Goal: Transaction & Acquisition: Purchase product/service

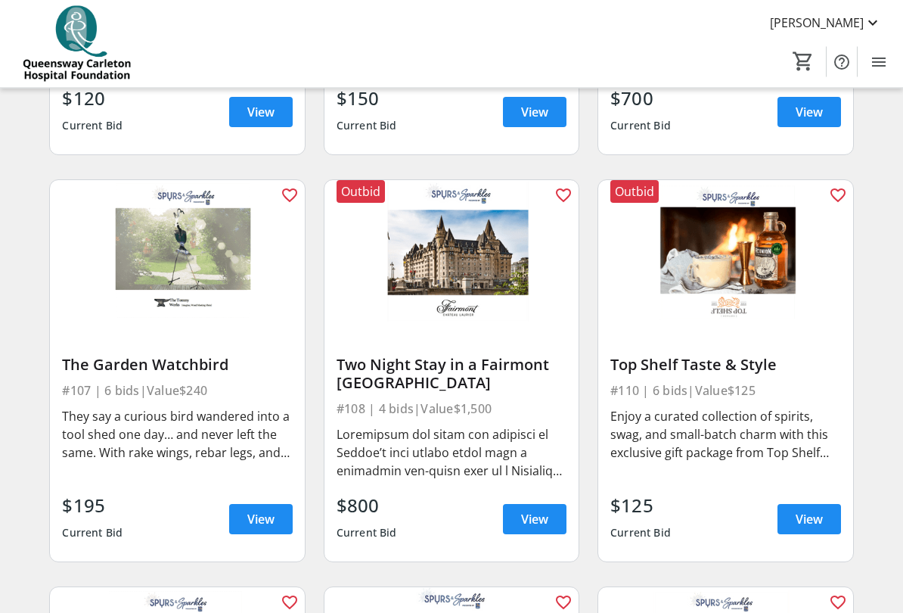
scroll to position [855, 0]
click at [545, 508] on span "View" at bounding box center [534, 519] width 27 height 18
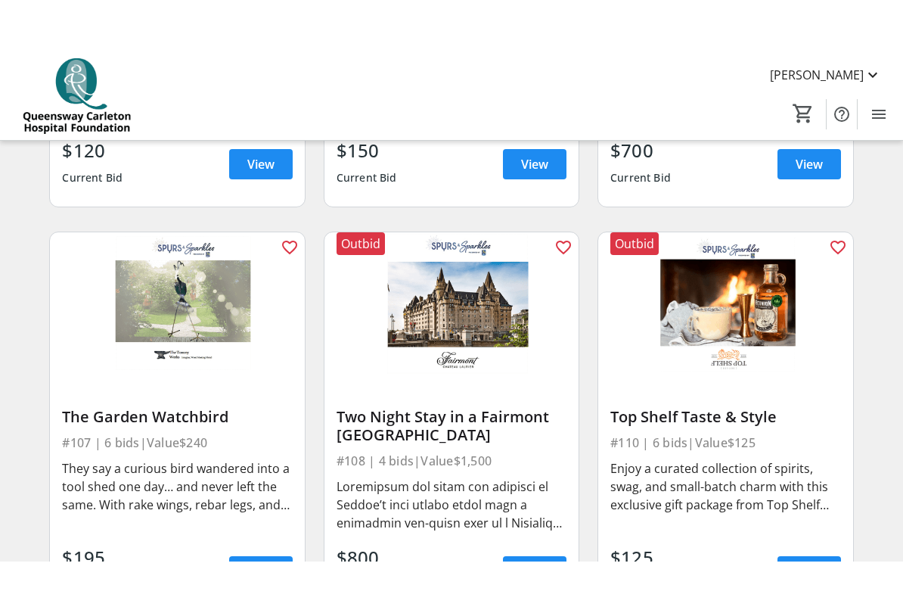
scroll to position [863, 0]
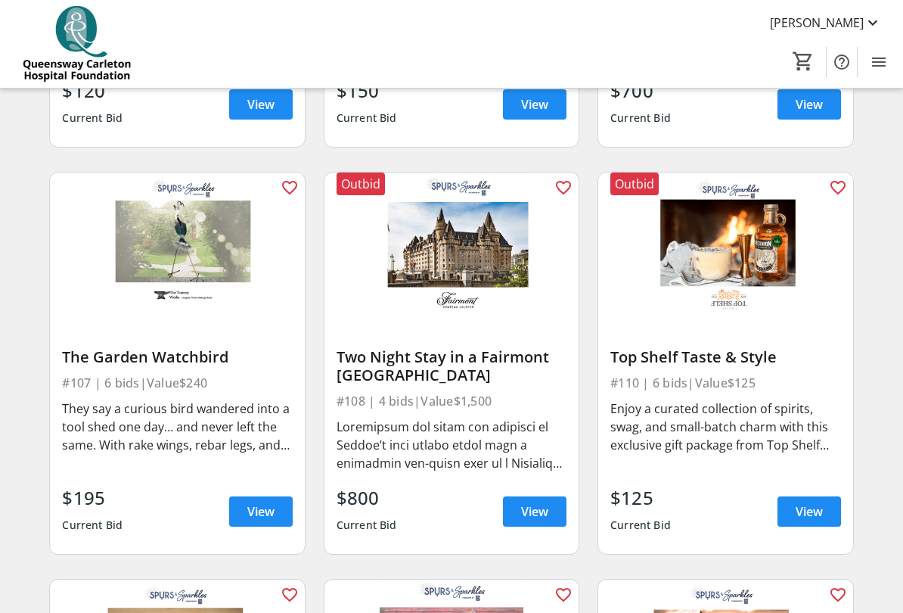
click at [775, 370] on div "Top Shelf Taste & Style #110 | 6 bids | Value $125 Enjoy a curated collection o…" at bounding box center [725, 434] width 254 height 238
click at [812, 508] on span "View" at bounding box center [809, 511] width 27 height 18
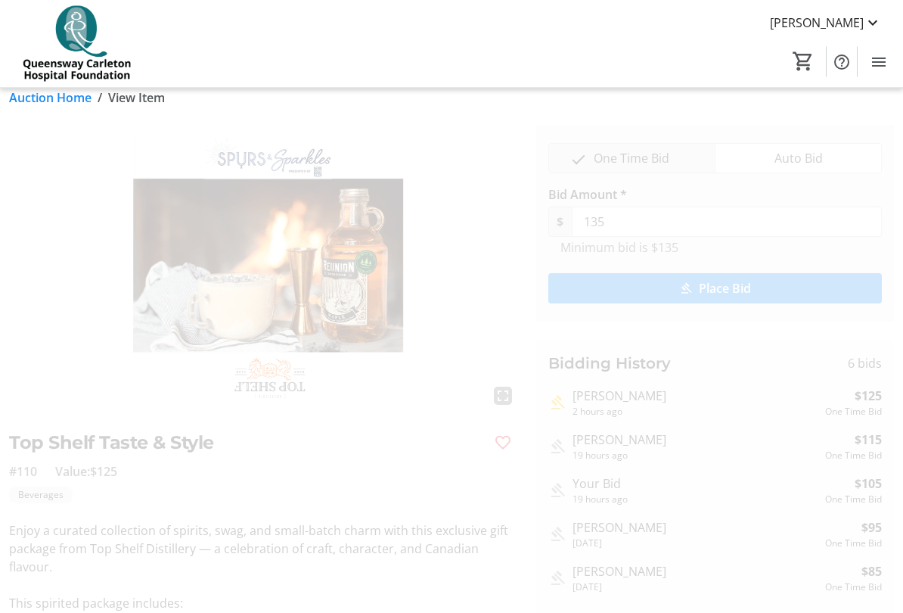
scroll to position [18, 0]
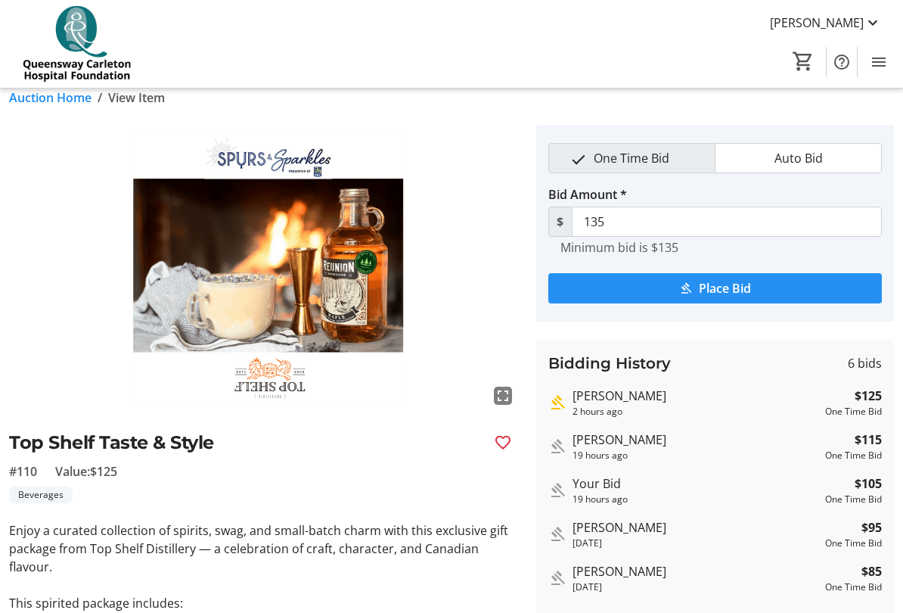
click at [741, 287] on span "Place Bid" at bounding box center [725, 288] width 52 height 18
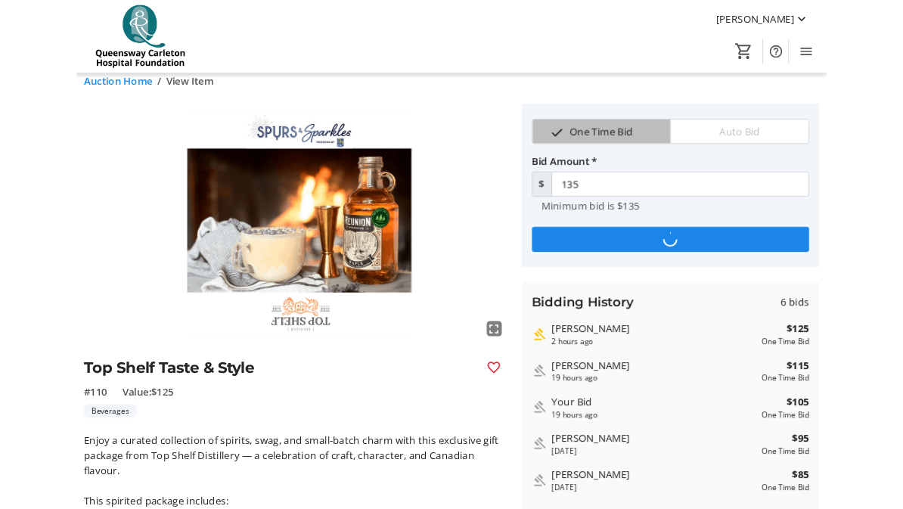
scroll to position [0, 0]
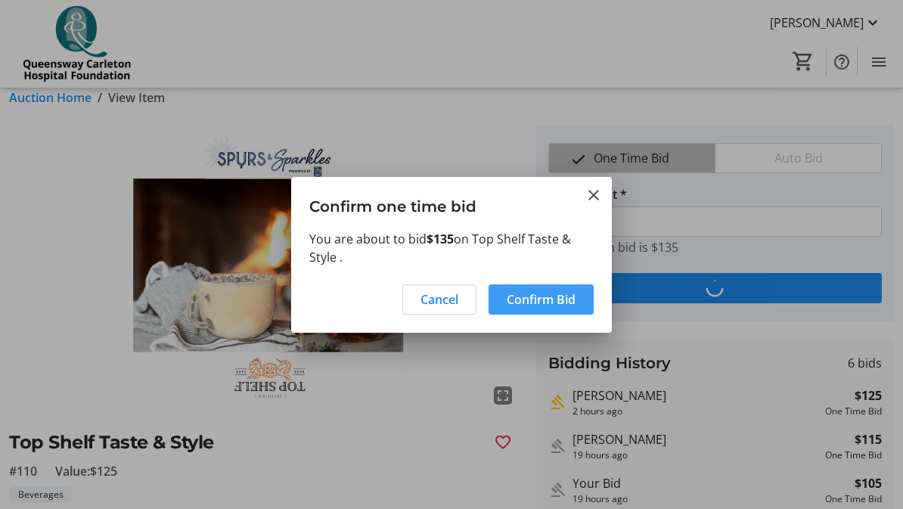
click at [553, 303] on span "Confirm Bid" at bounding box center [541, 299] width 69 height 18
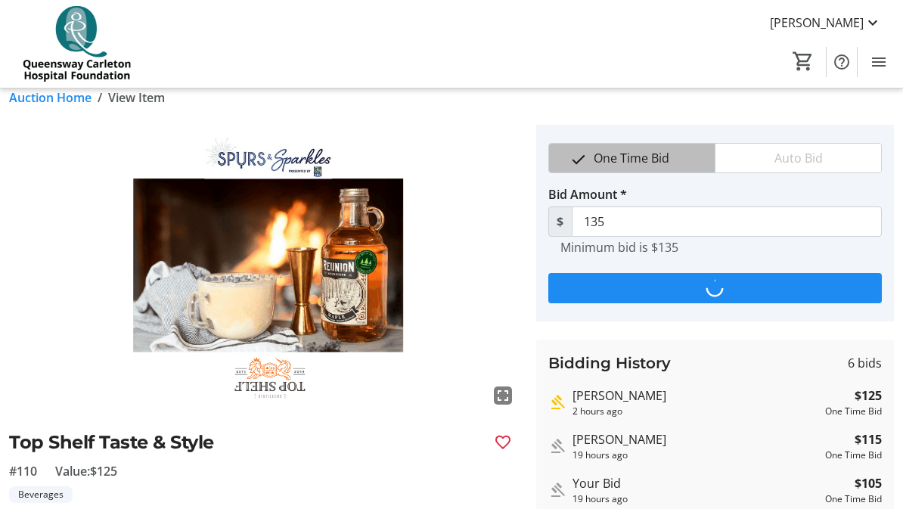
type input "145"
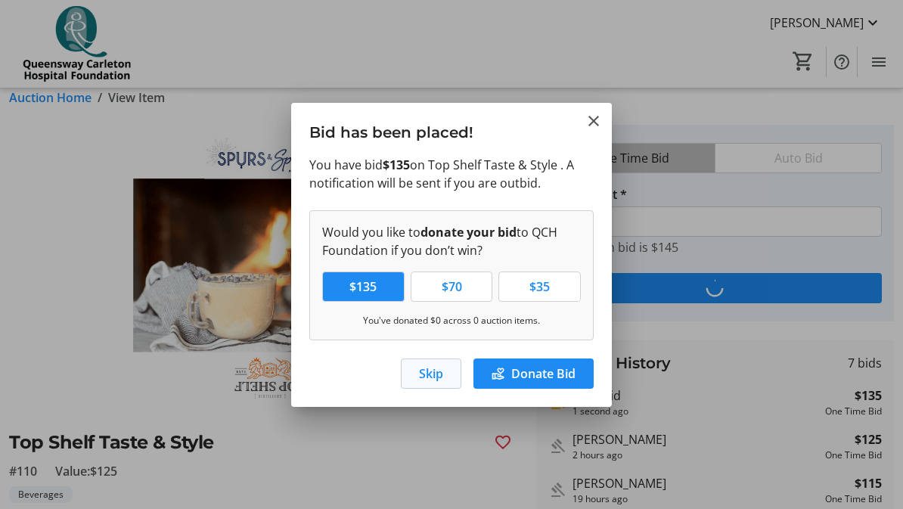
click at [431, 387] on span "button" at bounding box center [431, 374] width 59 height 36
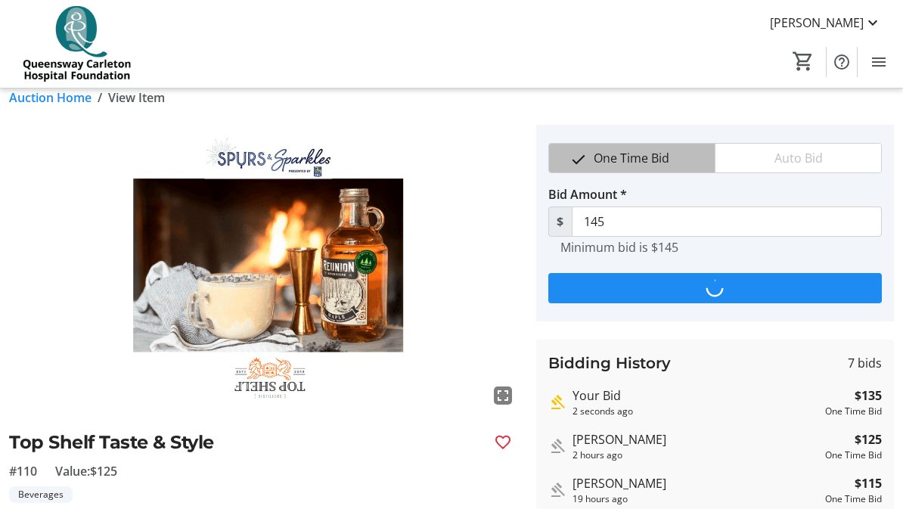
scroll to position [18, 0]
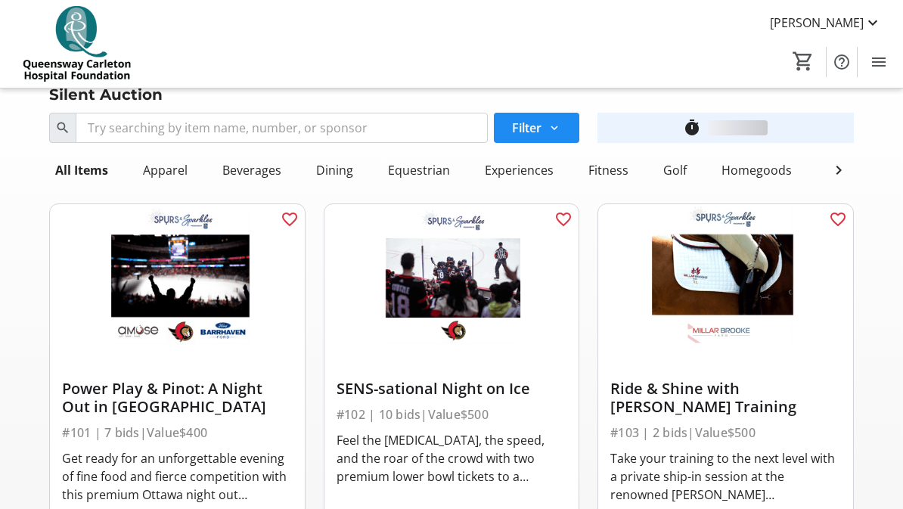
scroll to position [863, 0]
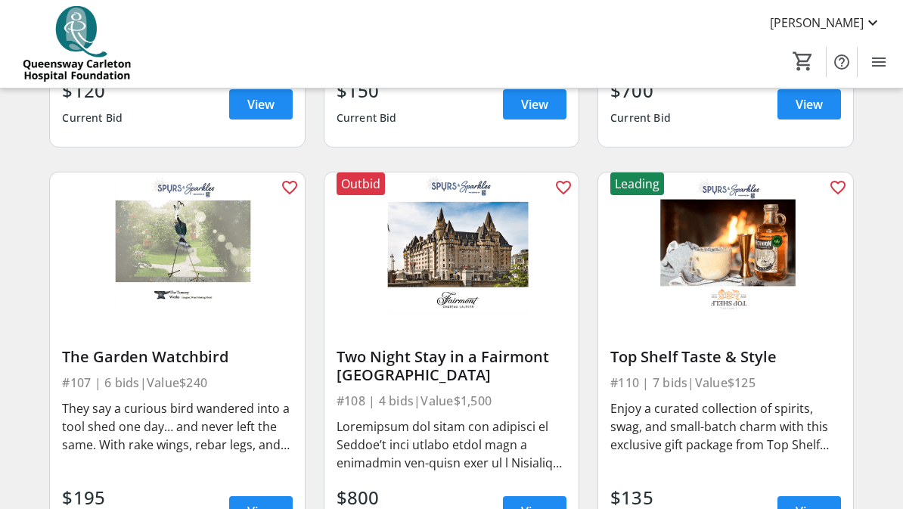
click at [492, 373] on div "Two Night Stay in a Fairmont [GEOGRAPHIC_DATA]" at bounding box center [452, 366] width 230 height 36
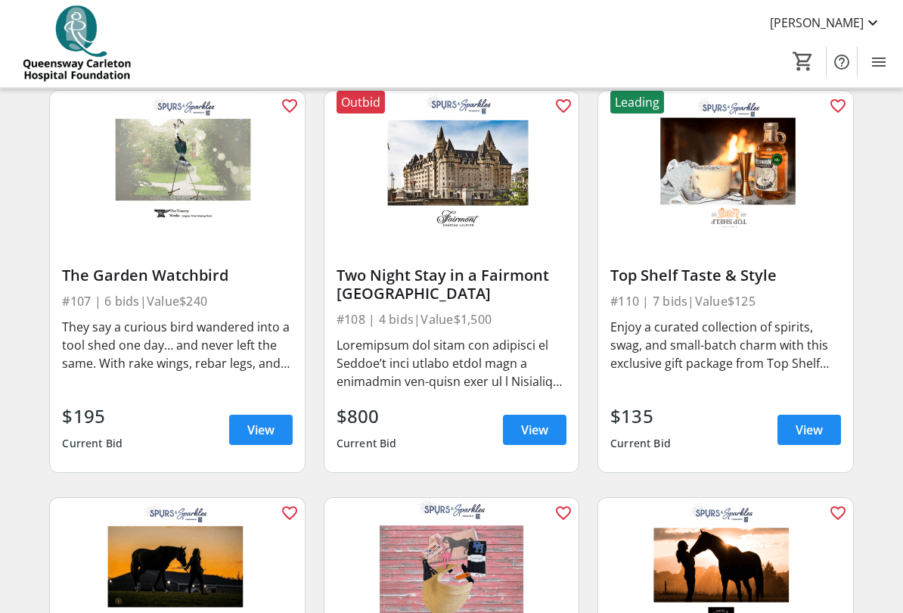
scroll to position [945, 0]
click at [548, 440] on span at bounding box center [535, 429] width 64 height 36
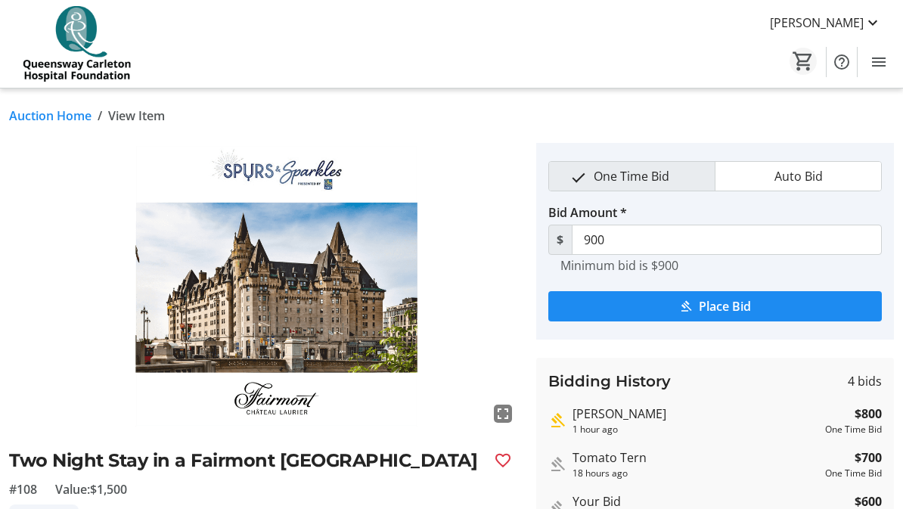
click at [801, 61] on mat-icon "0" at bounding box center [803, 61] width 23 height 23
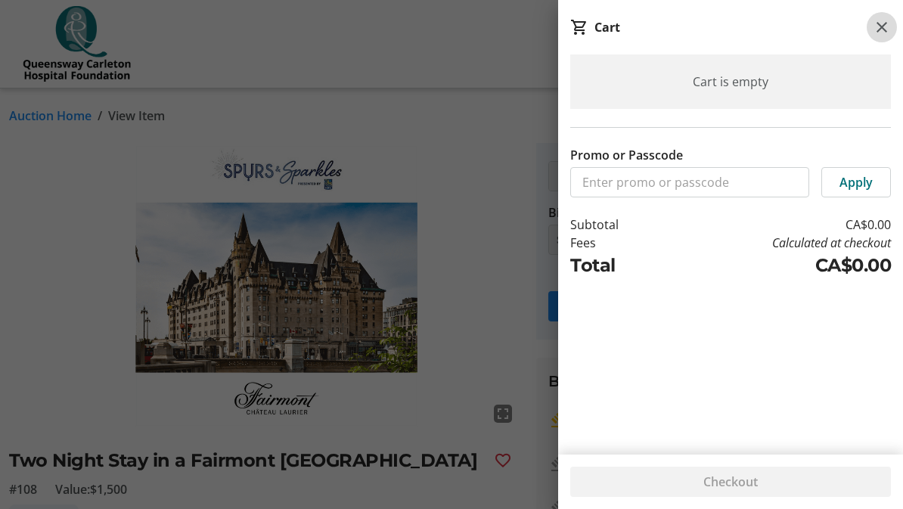
click at [881, 34] on mat-icon at bounding box center [882, 27] width 18 height 18
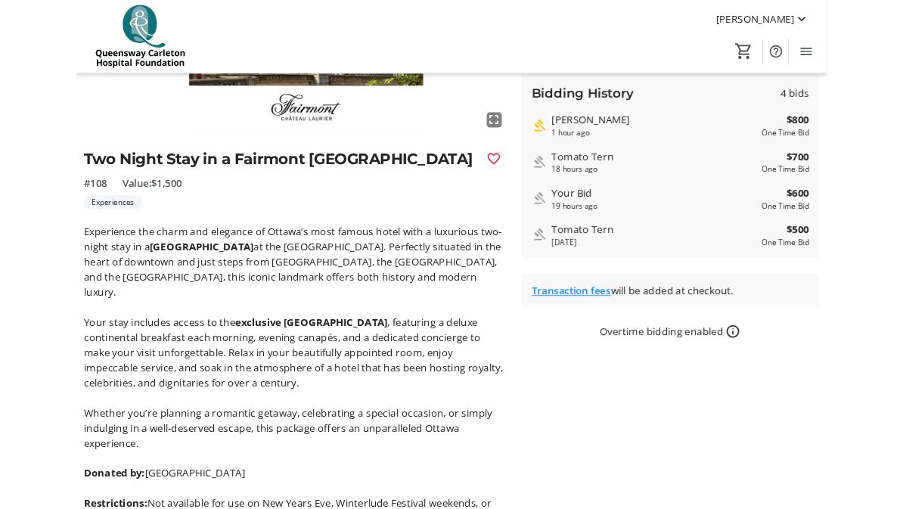
scroll to position [269, 0]
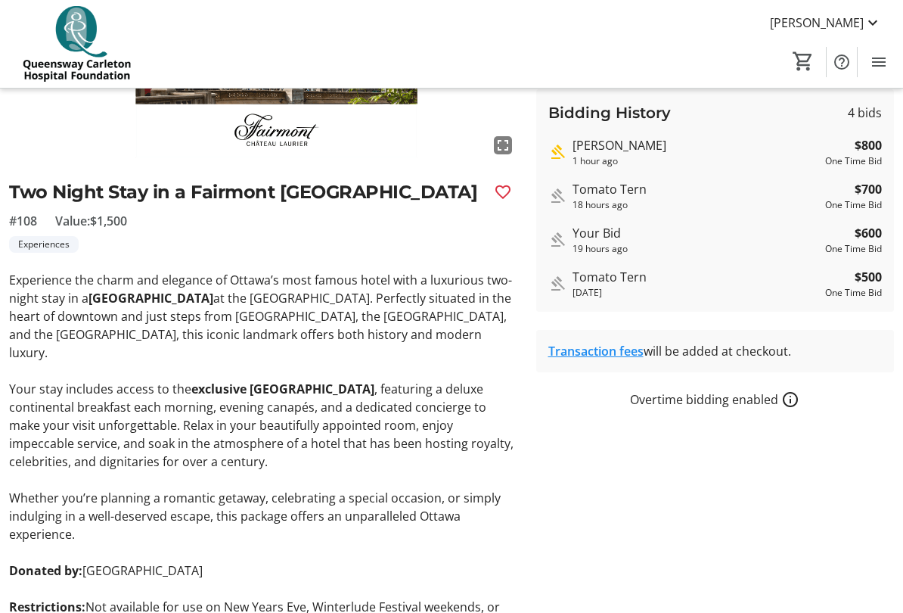
click at [763, 405] on div "Overtime bidding enabled" at bounding box center [715, 399] width 359 height 18
click at [792, 401] on mat-icon "How overtime bidding works for silent auctions" at bounding box center [790, 399] width 18 height 18
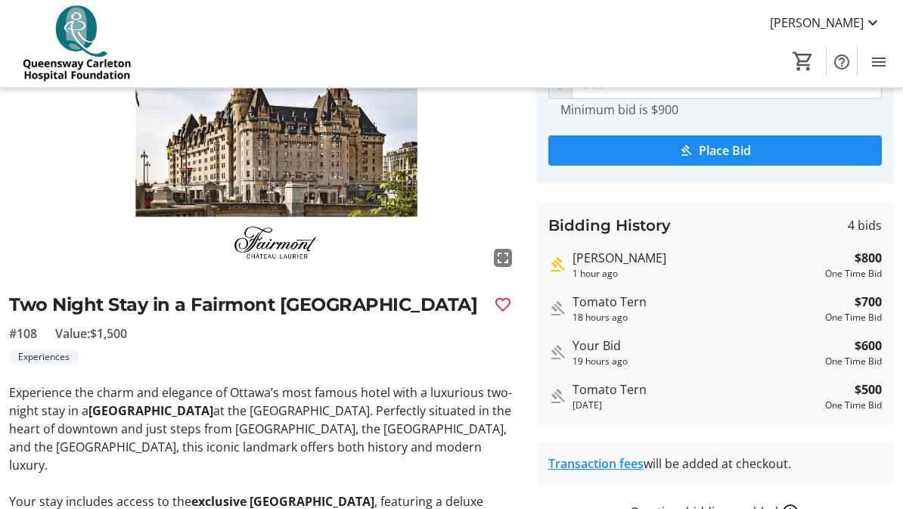
scroll to position [0, 0]
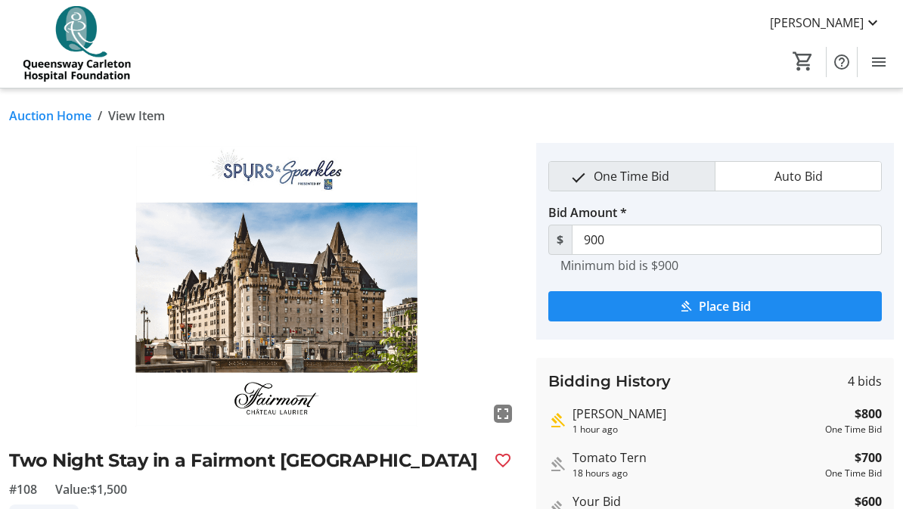
click at [73, 120] on link "Auction Home" at bounding box center [50, 116] width 82 height 18
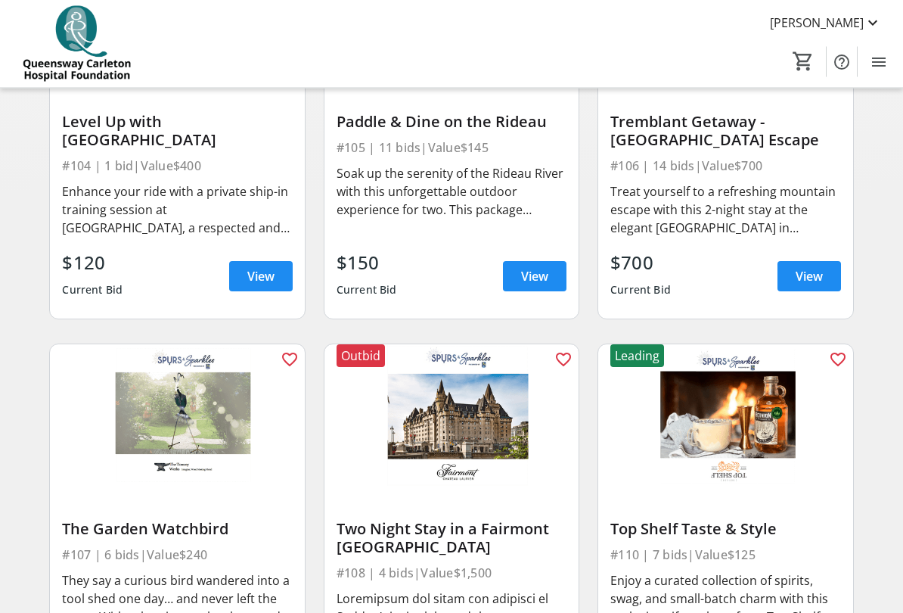
scroll to position [826, 0]
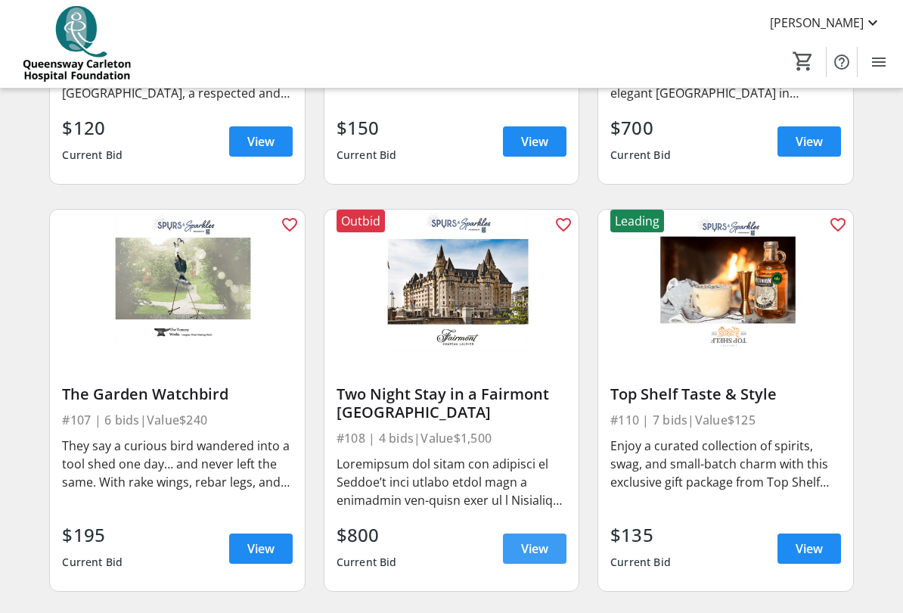
click at [539, 508] on span "View" at bounding box center [534, 548] width 27 height 18
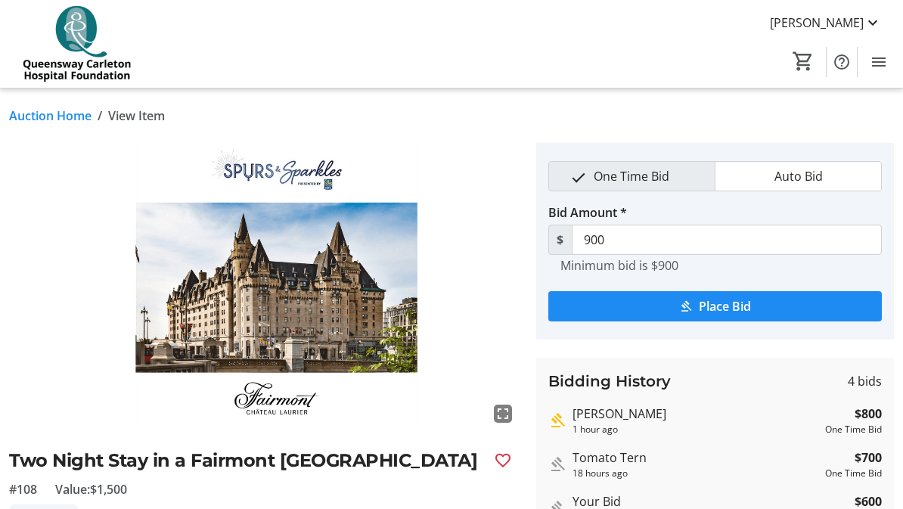
click at [619, 418] on div "[PERSON_NAME]" at bounding box center [696, 414] width 247 height 18
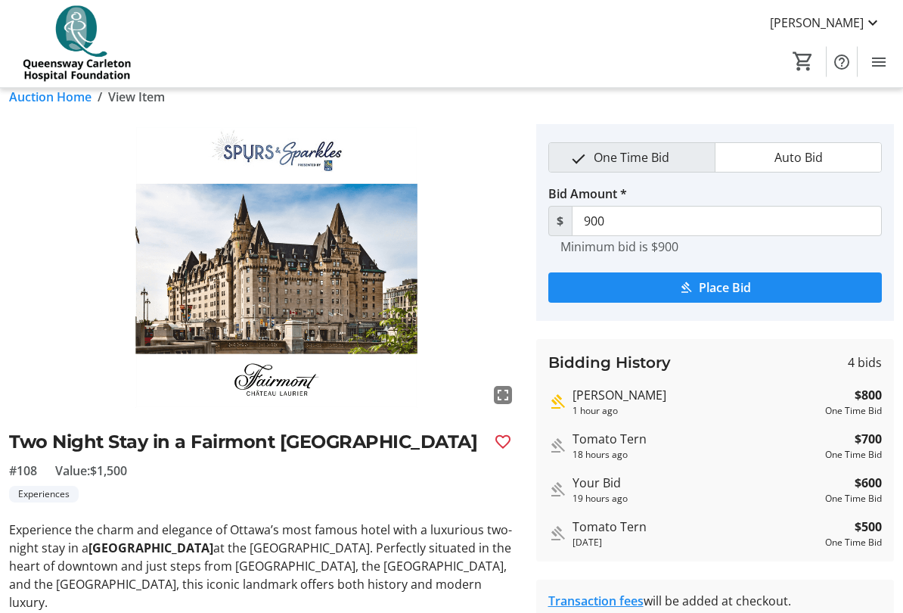
scroll to position [6, 0]
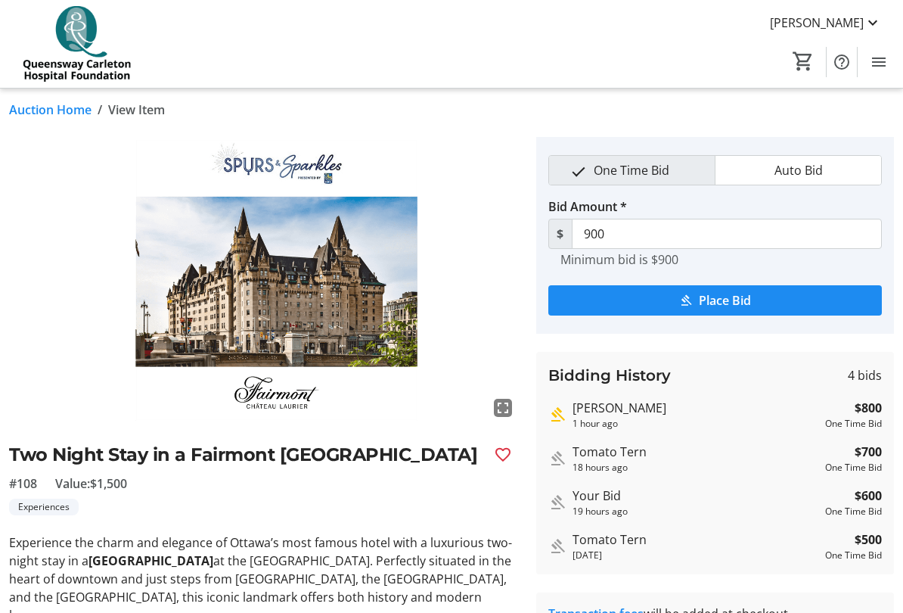
click at [567, 411] on div "[PERSON_NAME] 1 hour ago $800 One Time Bid" at bounding box center [715, 415] width 334 height 32
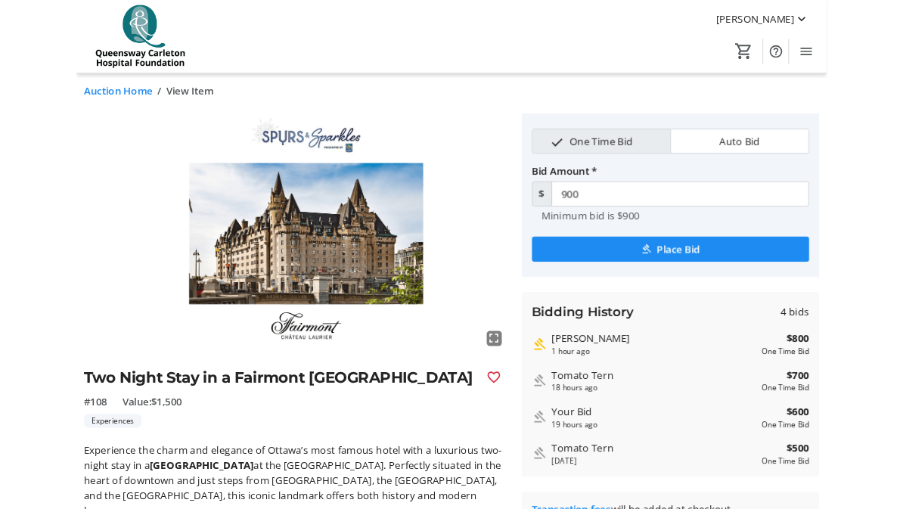
scroll to position [0, 0]
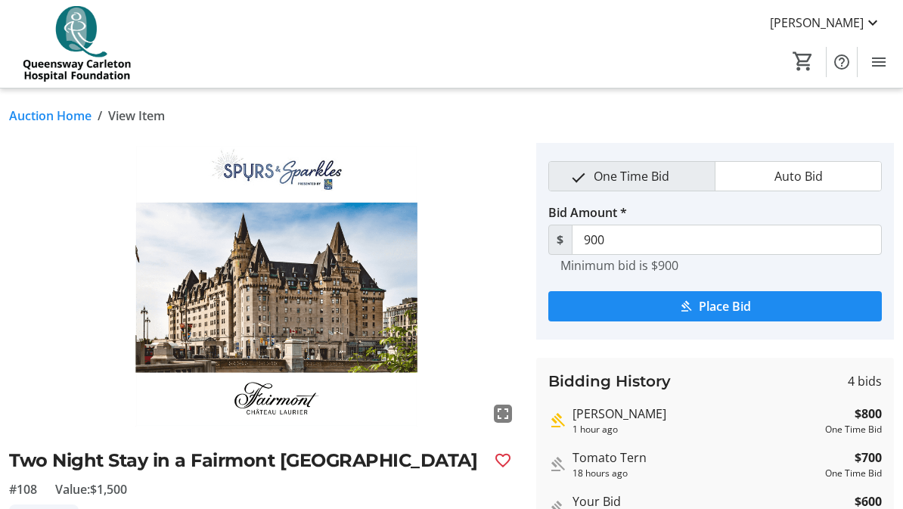
scroll to position [826, 0]
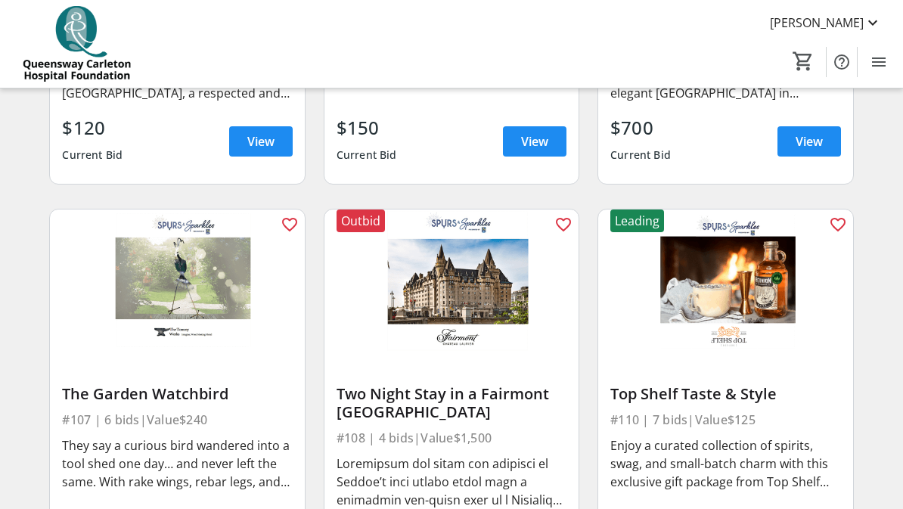
click at [371, 222] on div "Outbid" at bounding box center [361, 221] width 48 height 23
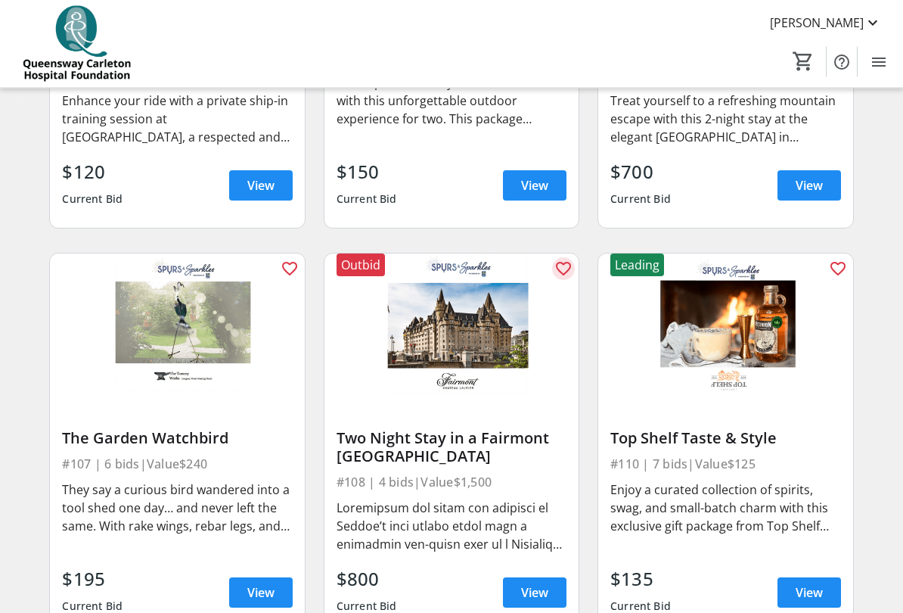
click at [564, 268] on mat-icon "favorite_outline" at bounding box center [563, 269] width 18 height 18
click at [843, 268] on mat-icon "favorite_outline" at bounding box center [838, 268] width 18 height 18
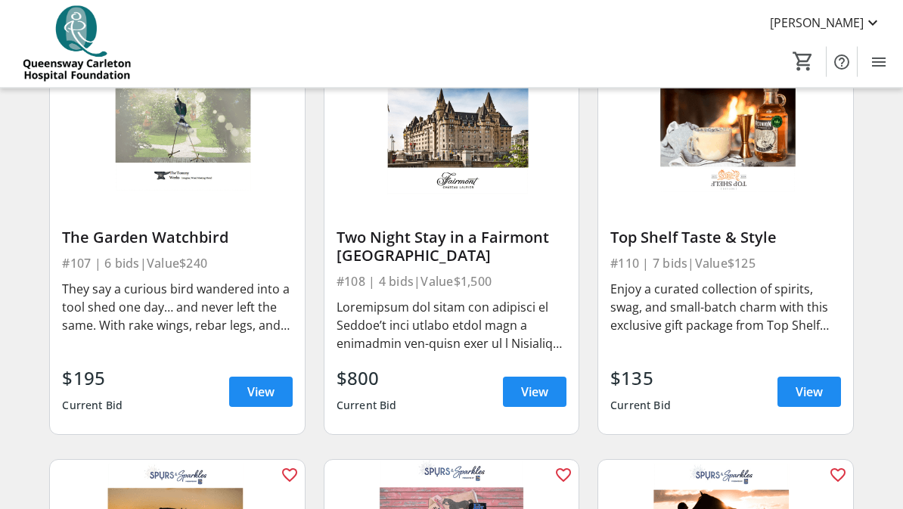
scroll to position [982, 0]
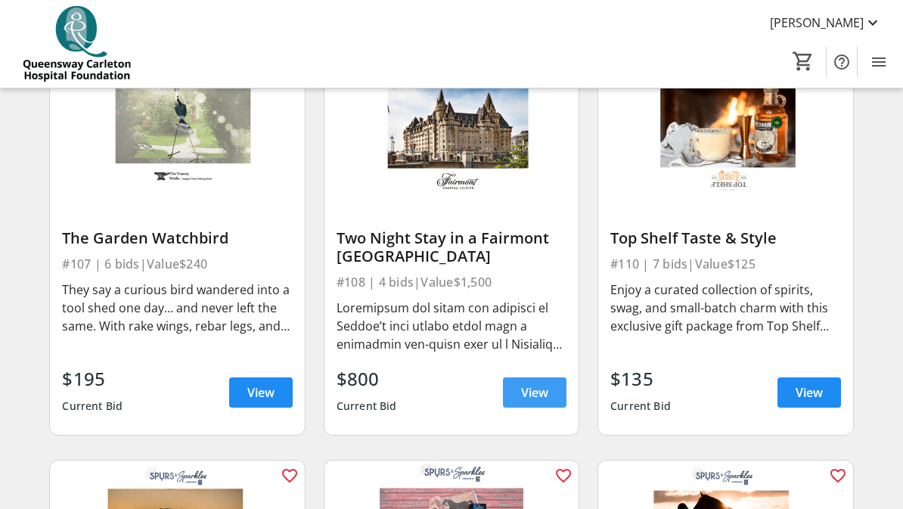
click at [548, 387] on span "View" at bounding box center [534, 392] width 27 height 18
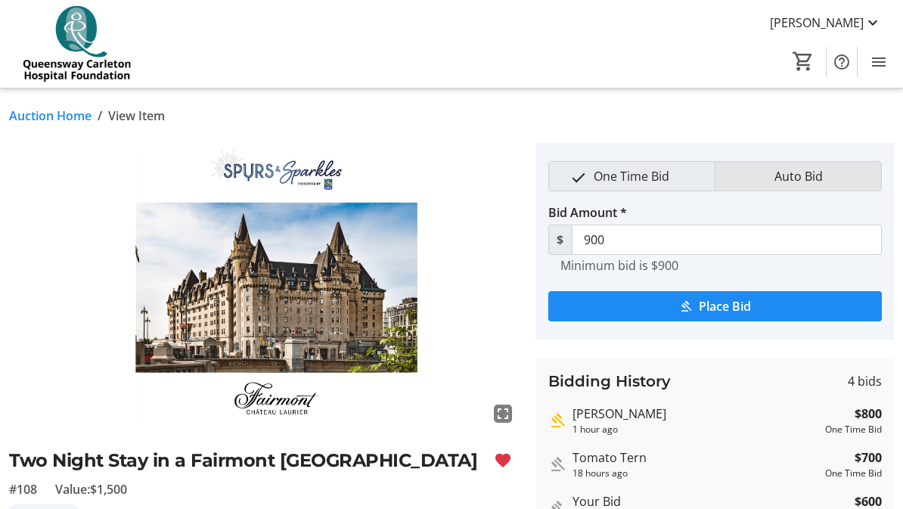
click at [808, 177] on span "Auto Bid" at bounding box center [798, 176] width 67 height 29
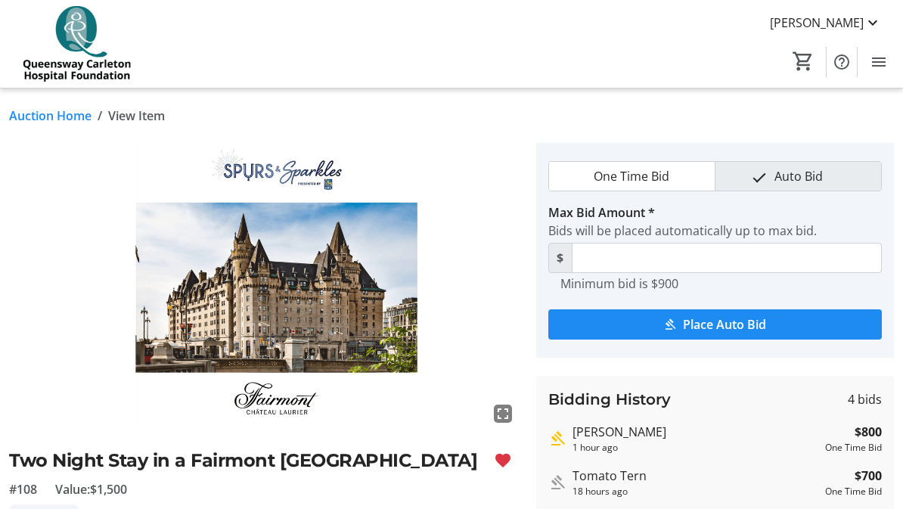
click at [654, 182] on span "One Time Bid" at bounding box center [632, 176] width 94 height 29
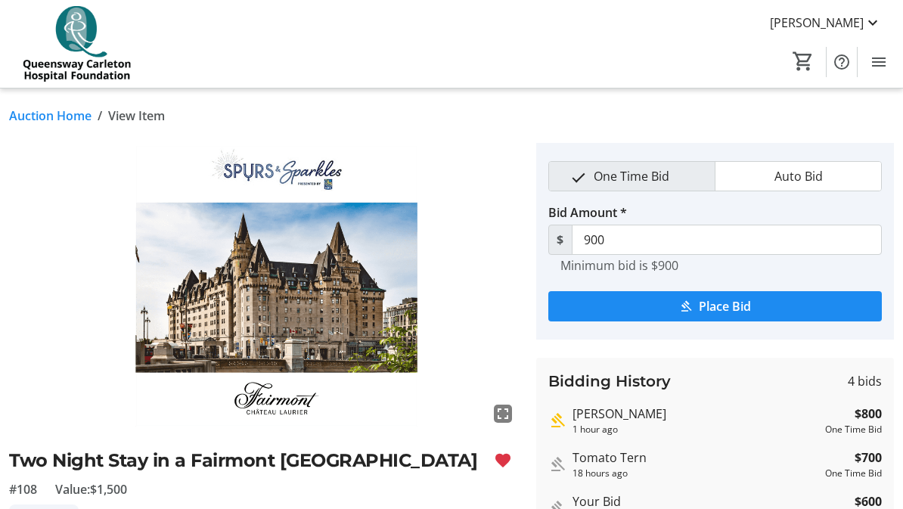
click at [628, 420] on div "[PERSON_NAME]" at bounding box center [696, 414] width 247 height 18
click at [617, 437] on div "Bidding History 4 bids [PERSON_NAME] 1 hour ago $800 One Time Bid Tomato Tern 1…" at bounding box center [715, 469] width 359 height 222
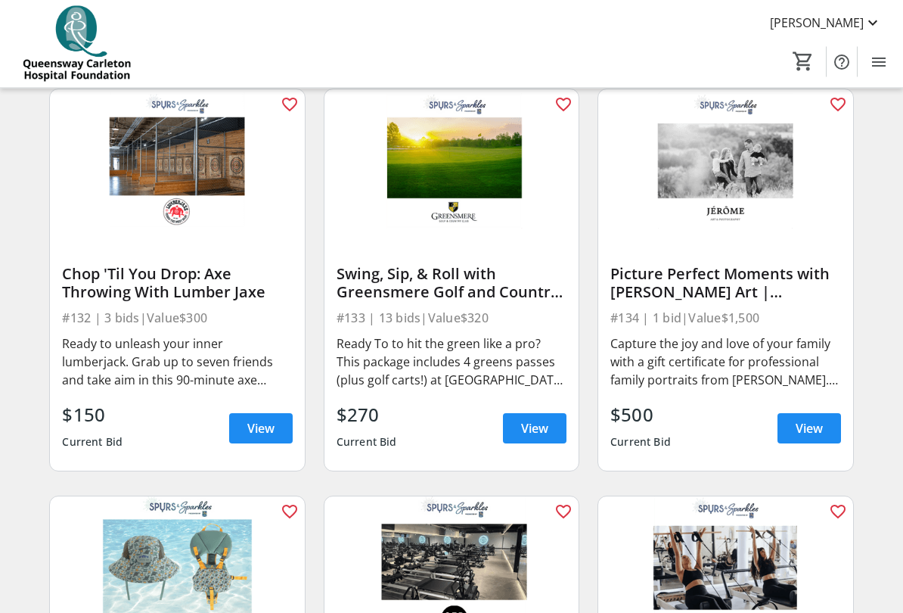
scroll to position [4199, 0]
click at [271, 427] on span "View" at bounding box center [260, 428] width 27 height 18
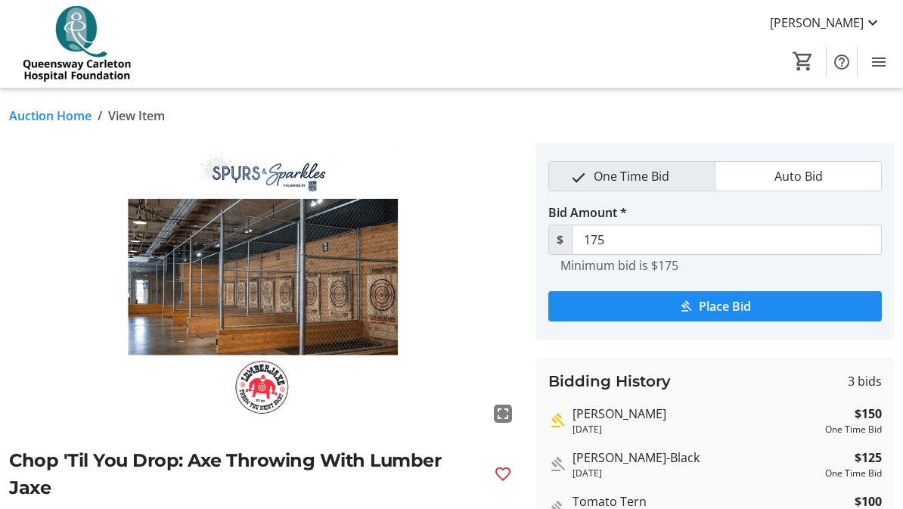
click at [59, 119] on link "Auction Home" at bounding box center [50, 116] width 82 height 18
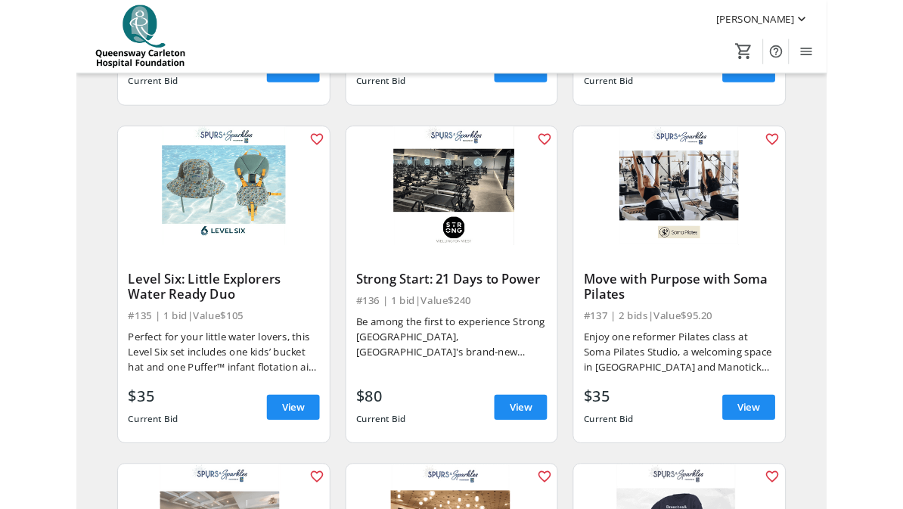
scroll to position [4543, 0]
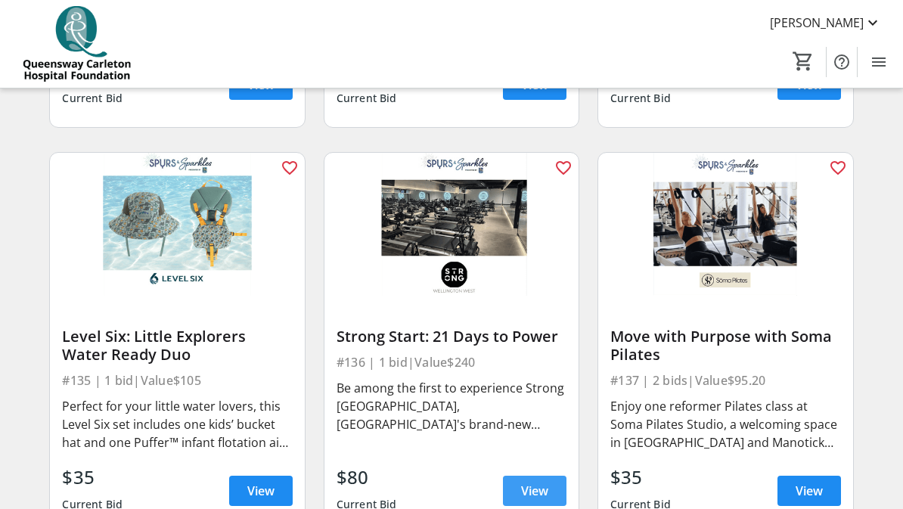
click at [539, 495] on span "View" at bounding box center [534, 491] width 27 height 18
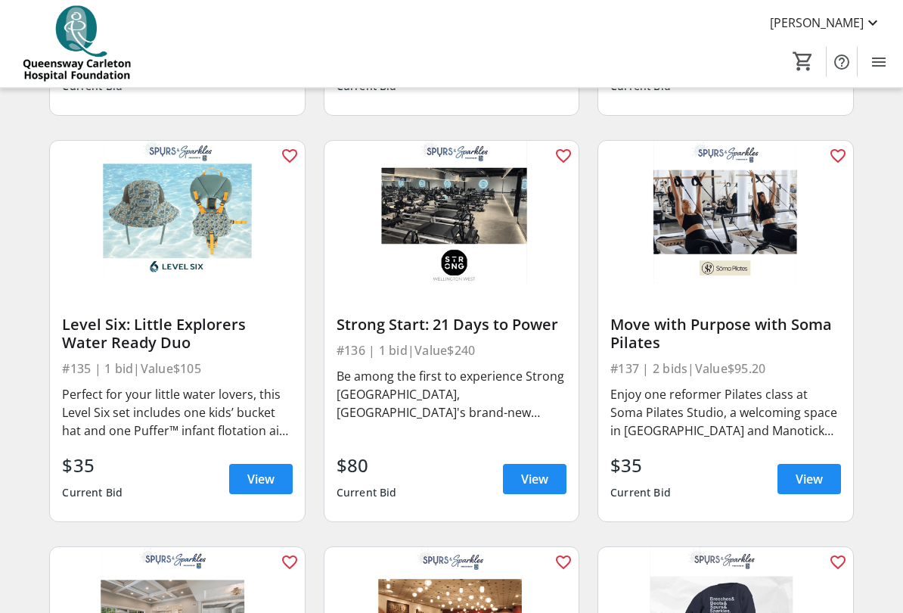
scroll to position [4557, 0]
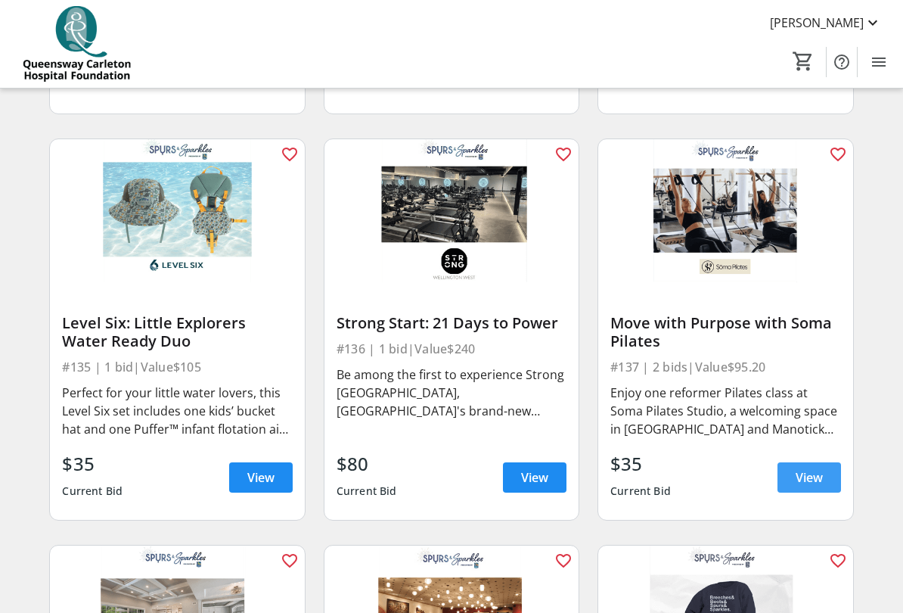
click at [817, 485] on span "View" at bounding box center [809, 477] width 27 height 18
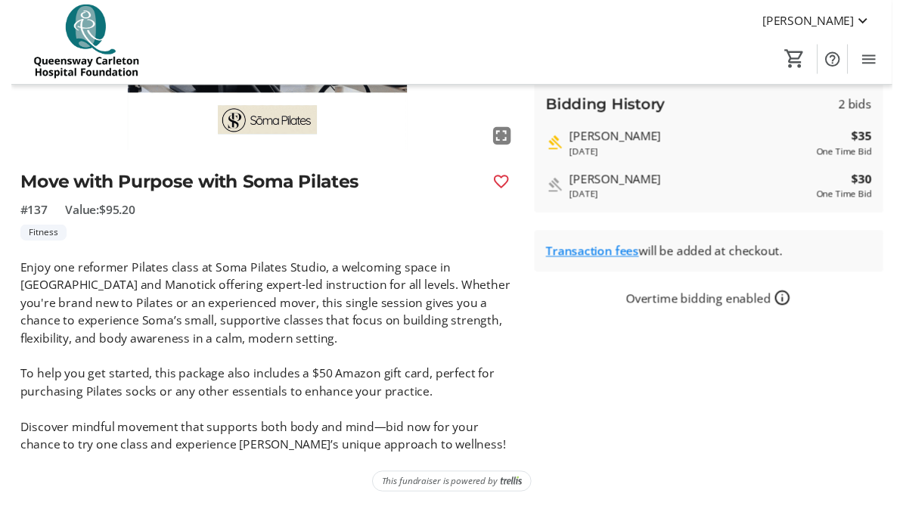
scroll to position [287, 0]
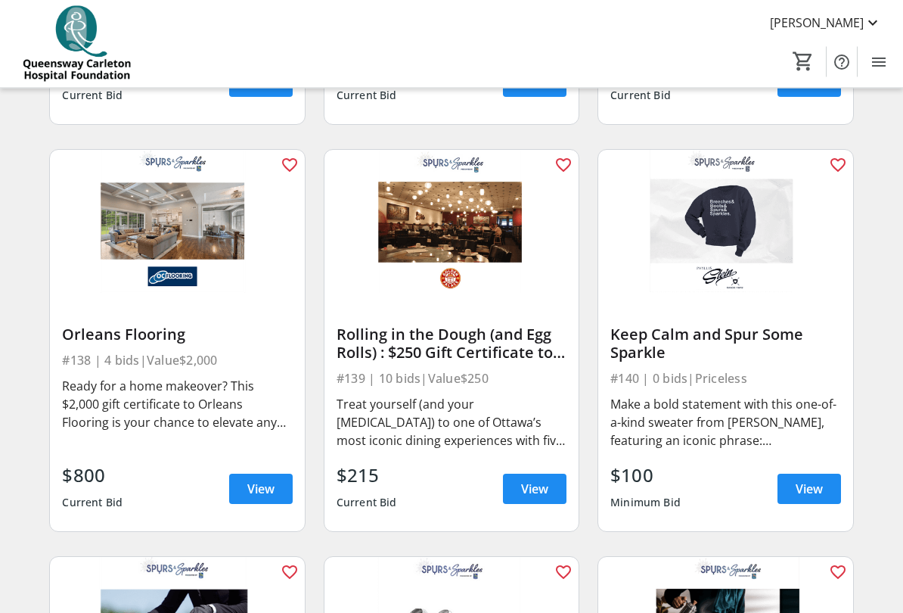
scroll to position [4953, 0]
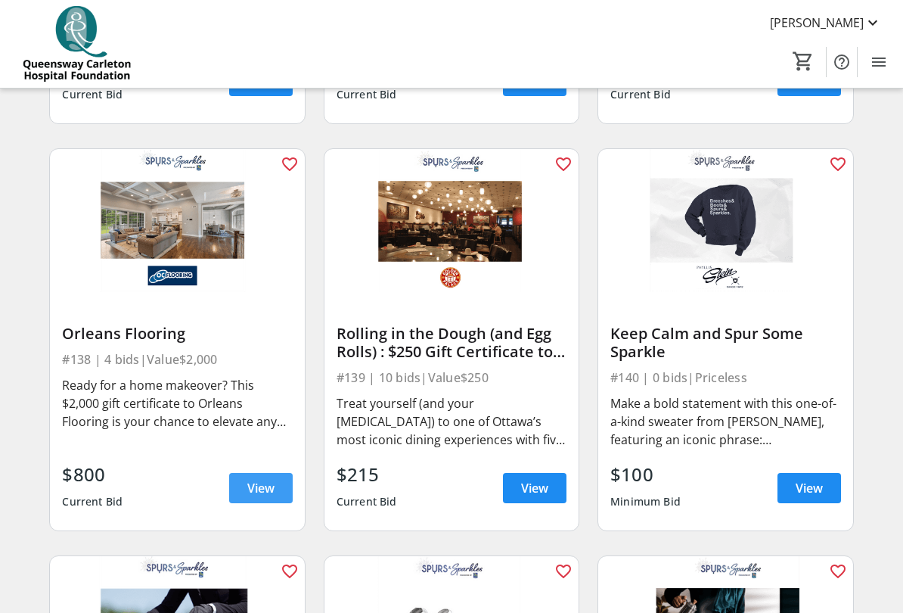
click at [258, 496] on span "View" at bounding box center [260, 488] width 27 height 18
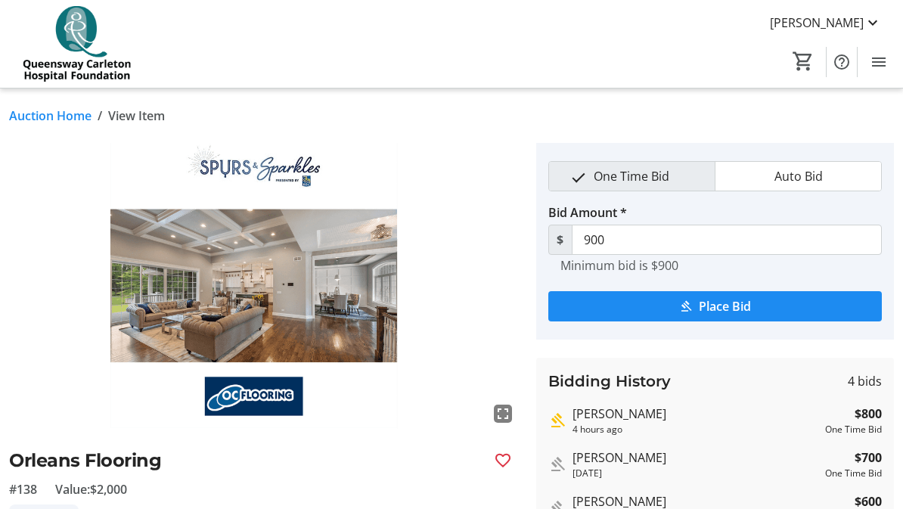
click at [54, 119] on link "Auction Home" at bounding box center [50, 116] width 82 height 18
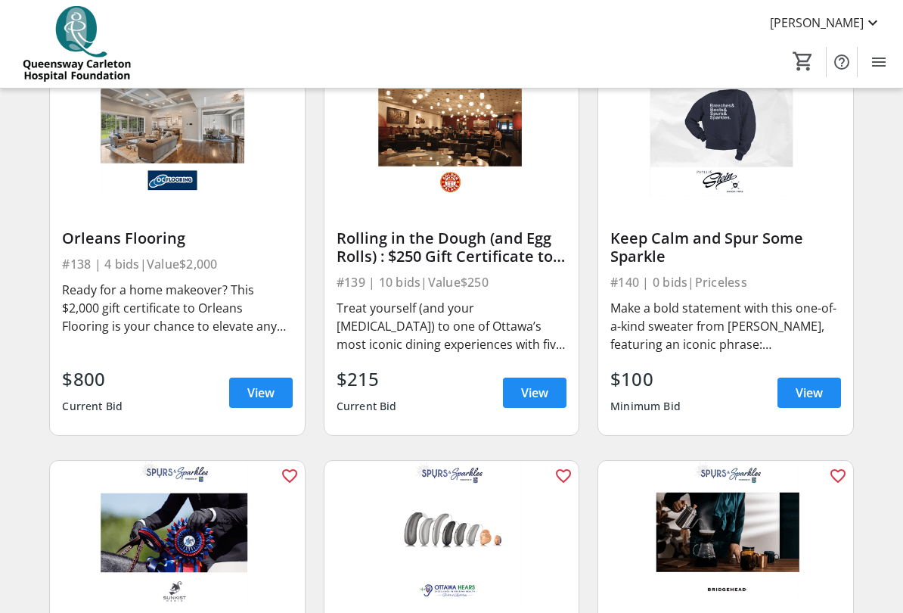
scroll to position [5047, 0]
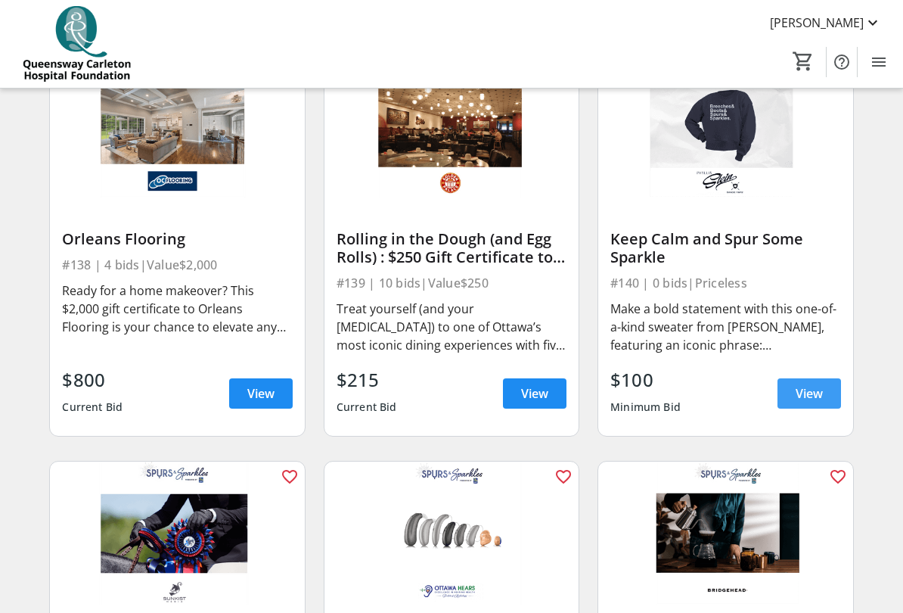
click at [820, 388] on span "View" at bounding box center [809, 393] width 27 height 18
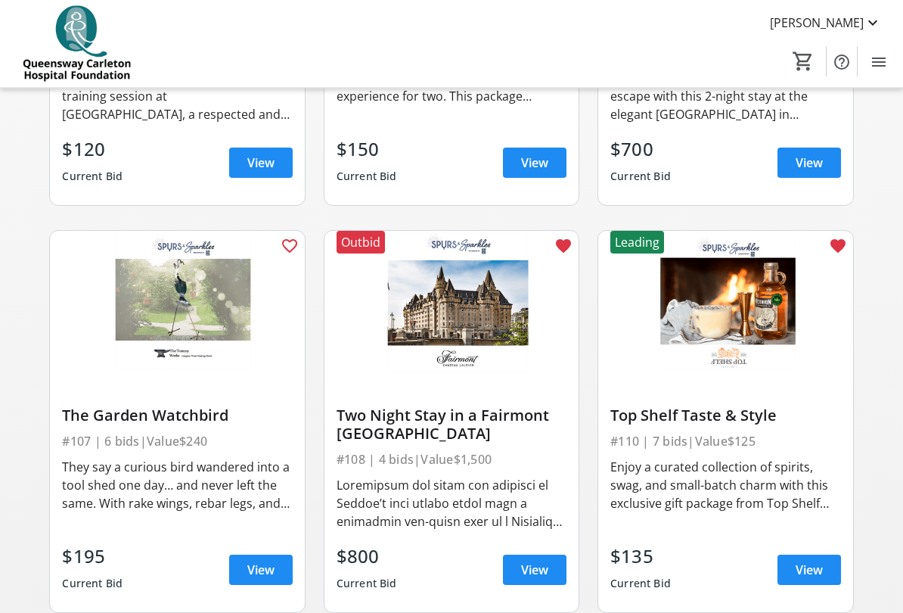
scroll to position [806, 0]
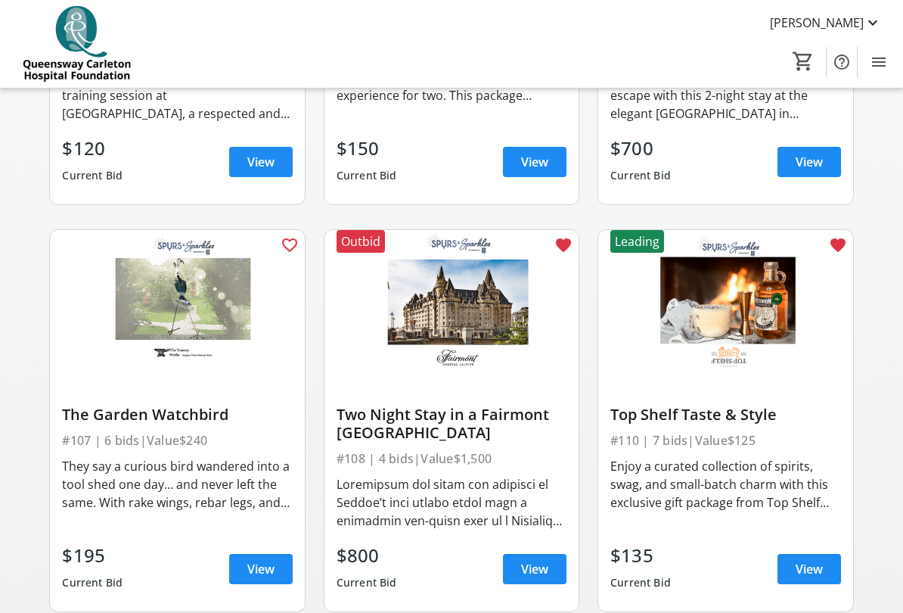
click at [500, 418] on div "Two Night Stay in a Fairmont [GEOGRAPHIC_DATA]" at bounding box center [452, 423] width 230 height 36
click at [501, 433] on div "Two Night Stay in a Fairmont [GEOGRAPHIC_DATA]" at bounding box center [452, 423] width 230 height 36
click at [536, 508] on span "View" at bounding box center [534, 569] width 27 height 18
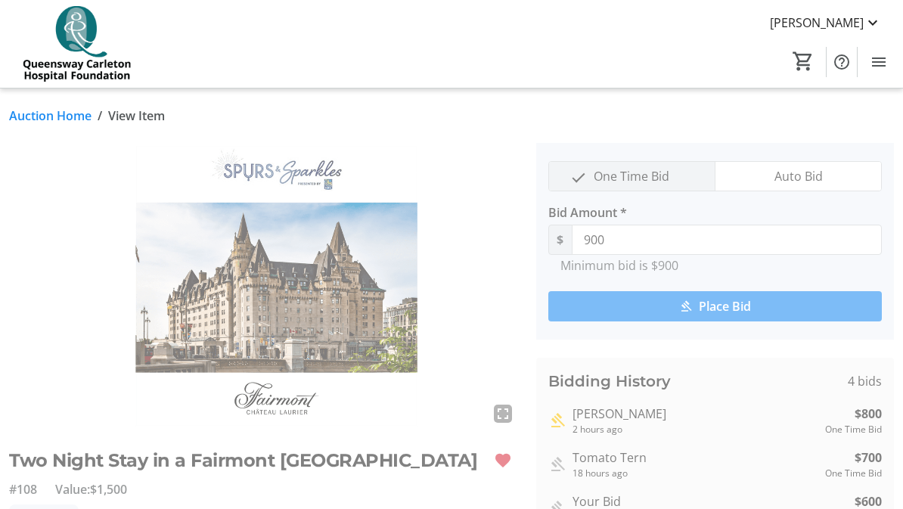
click at [608, 418] on div "[PERSON_NAME]" at bounding box center [696, 414] width 247 height 18
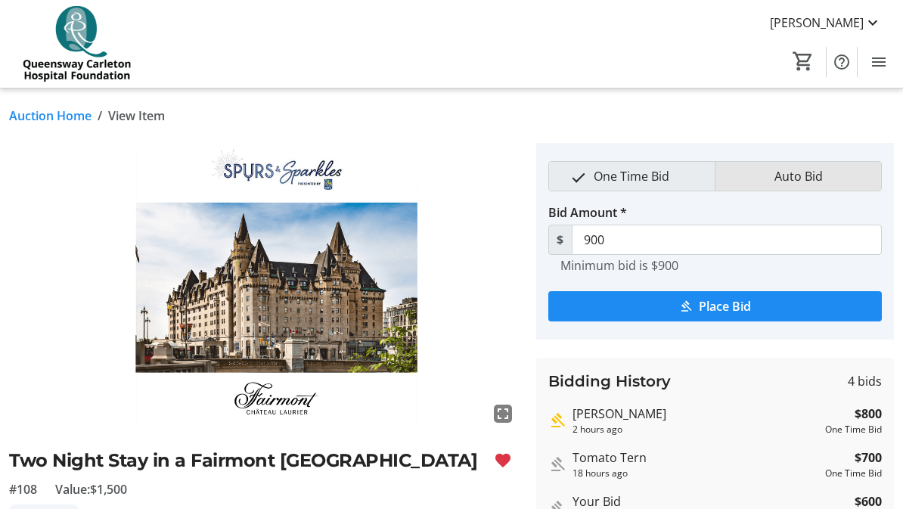
click at [793, 182] on span "Auto Bid" at bounding box center [798, 176] width 67 height 29
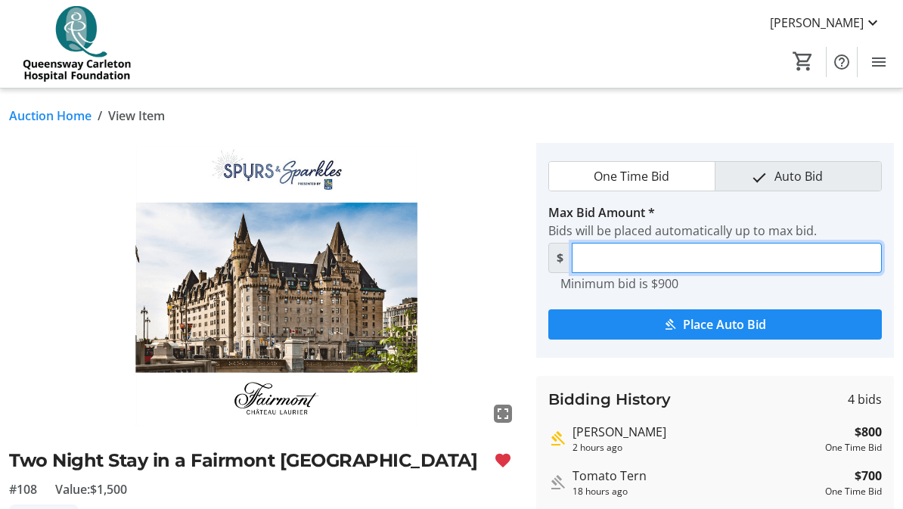
click at [605, 267] on input "Max Bid Amount *" at bounding box center [727, 258] width 311 height 30
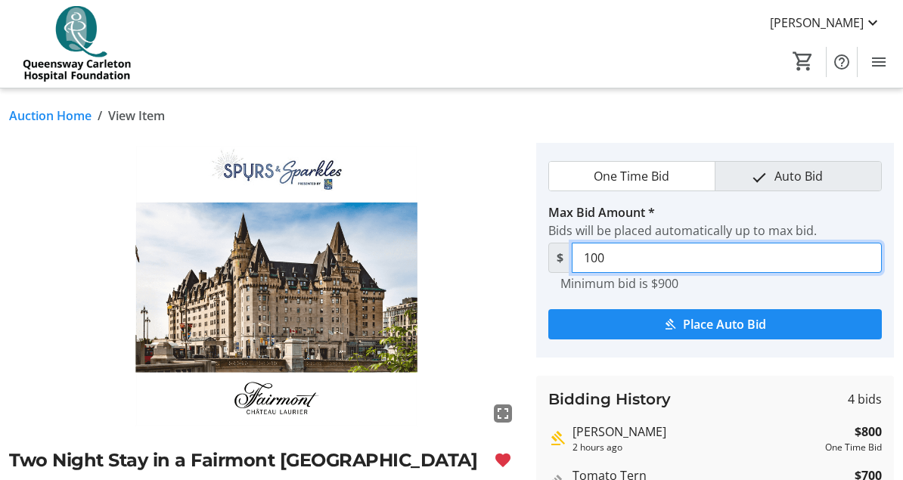
type input "1,000"
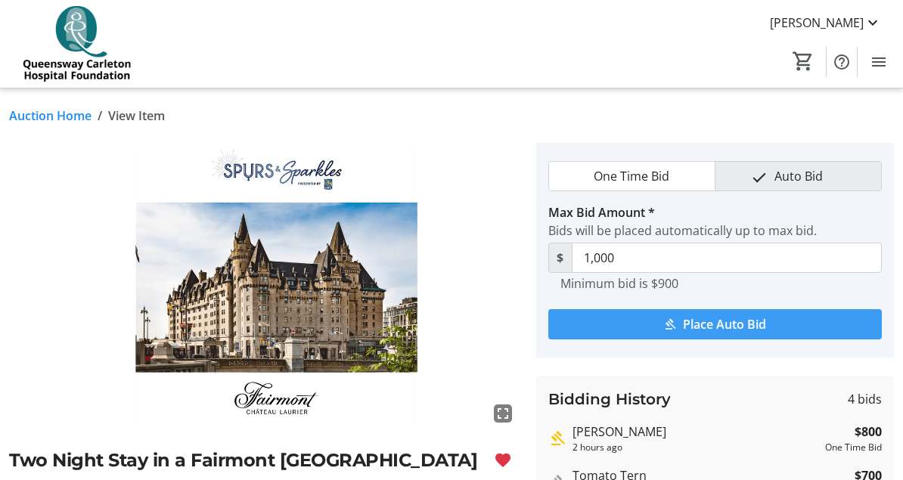
click at [766, 328] on span "Place Auto Bid" at bounding box center [724, 324] width 83 height 18
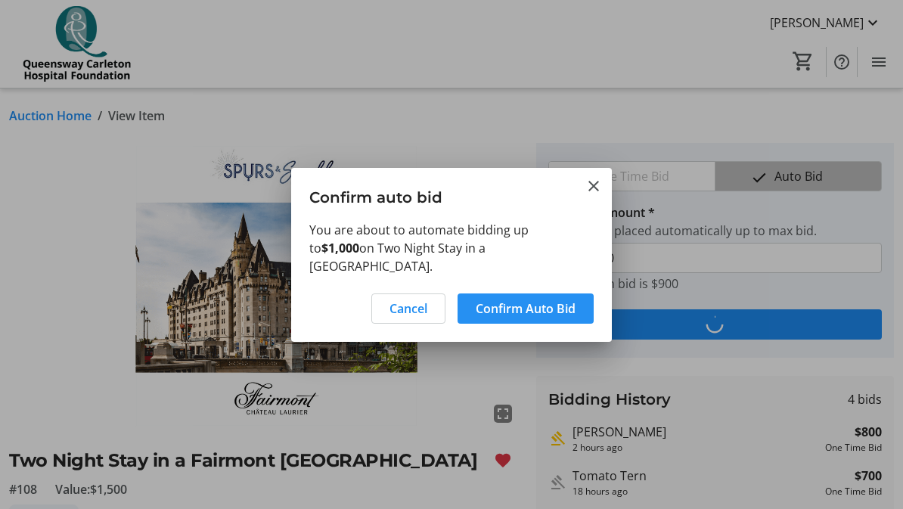
click at [558, 311] on span "Confirm Auto Bid" at bounding box center [526, 309] width 100 height 18
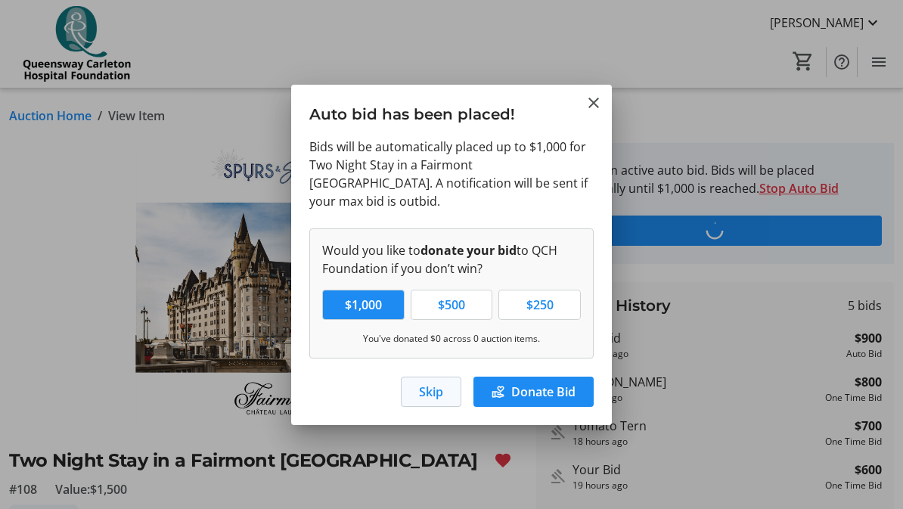
click at [441, 398] on span "Skip" at bounding box center [431, 392] width 24 height 18
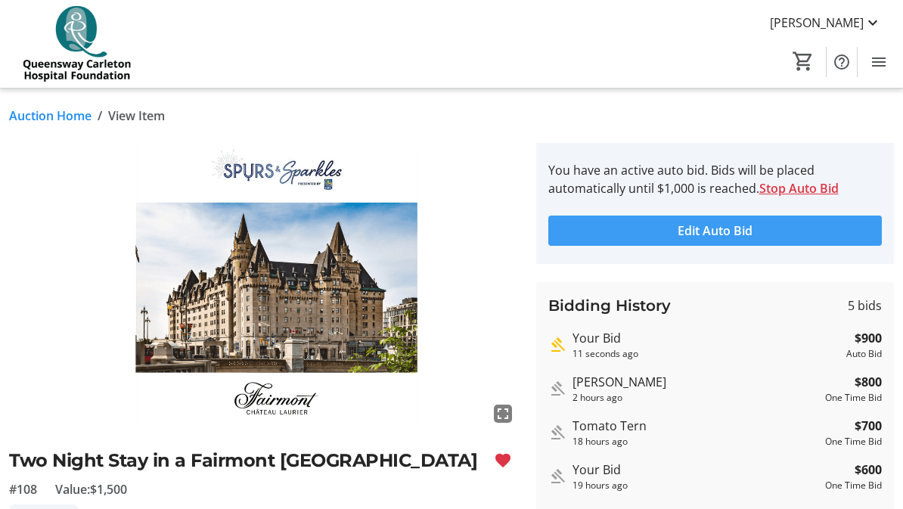
click at [724, 230] on span "Edit Auto Bid" at bounding box center [715, 231] width 75 height 18
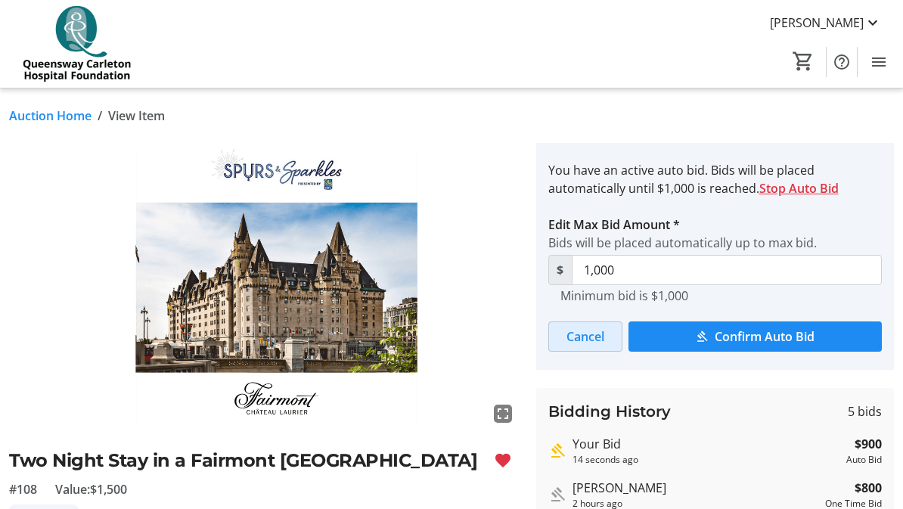
click at [607, 335] on span at bounding box center [585, 336] width 73 height 36
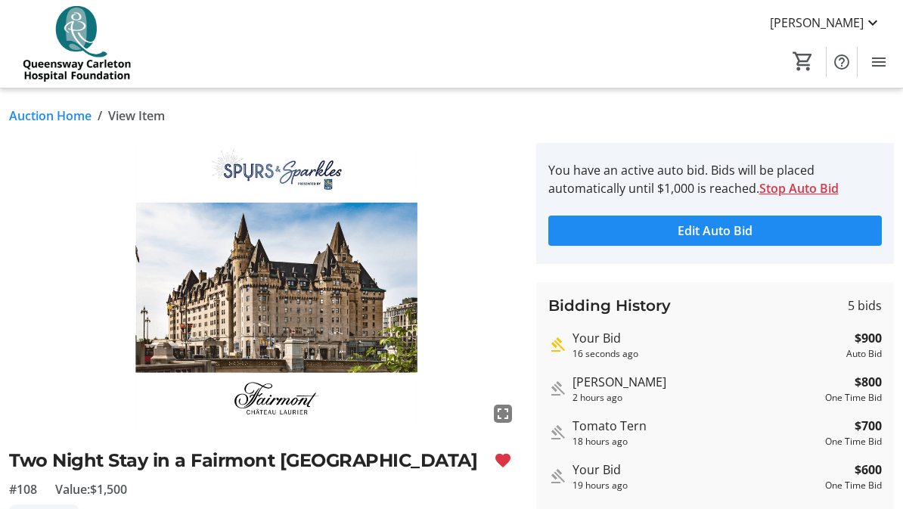
click at [613, 348] on div "16 seconds ago" at bounding box center [707, 354] width 269 height 14
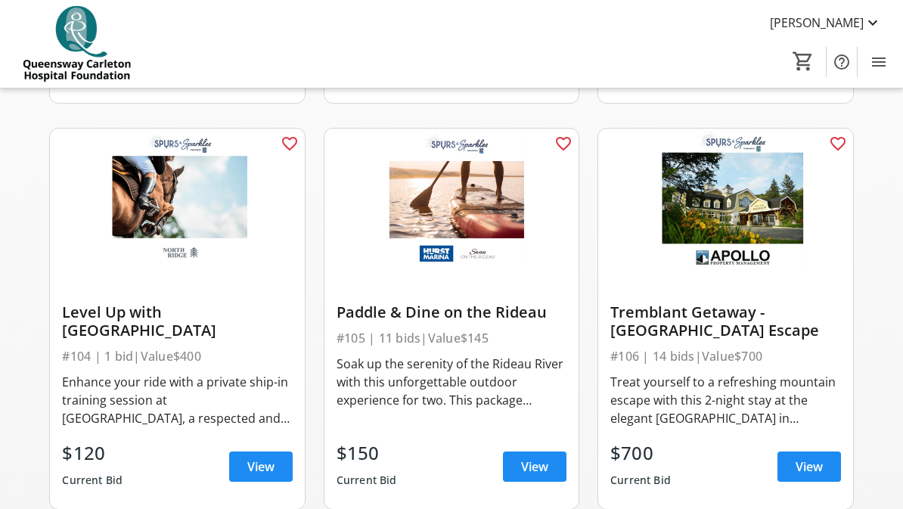
scroll to position [432, 0]
